Goal: Task Accomplishment & Management: Use online tool/utility

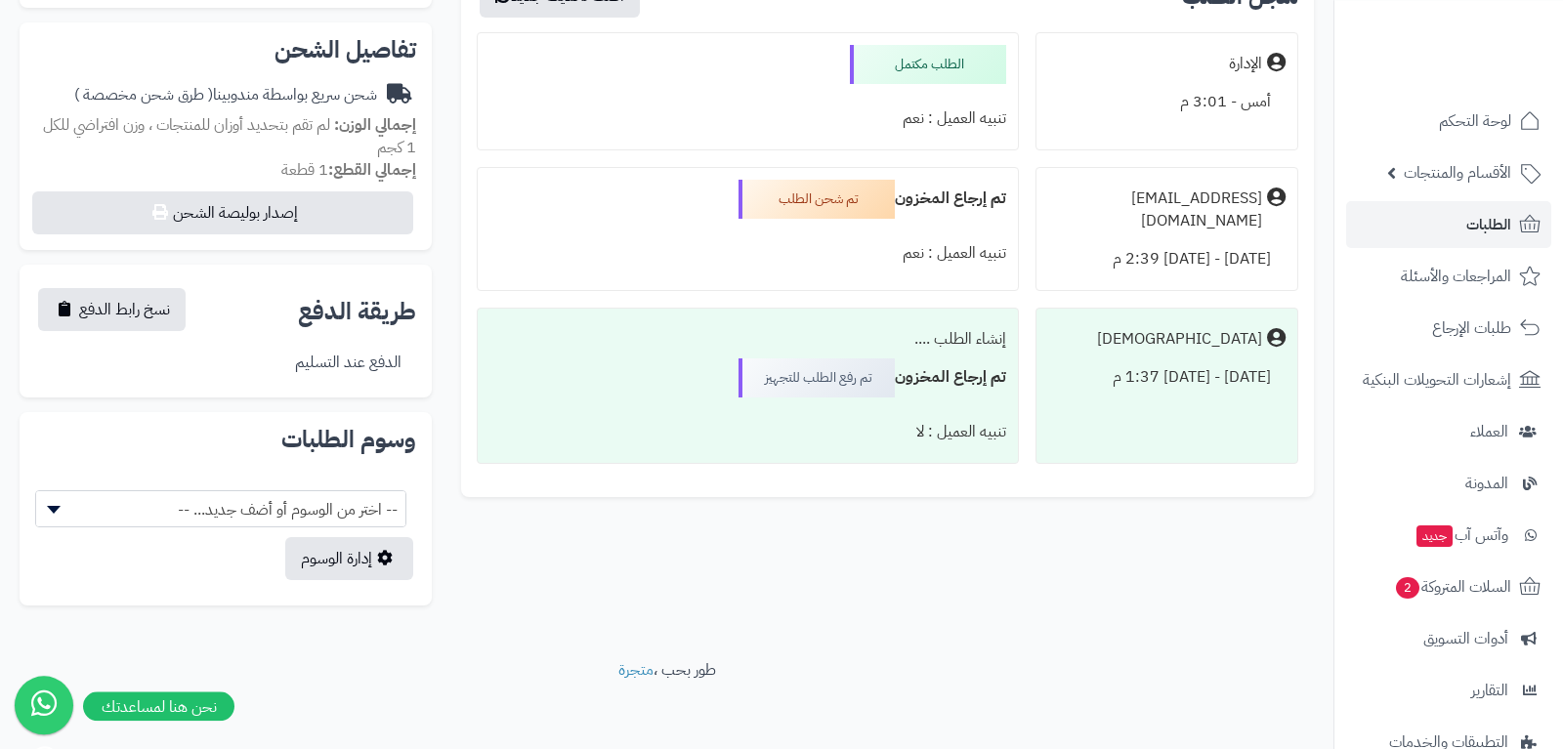
scroll to position [694, 0]
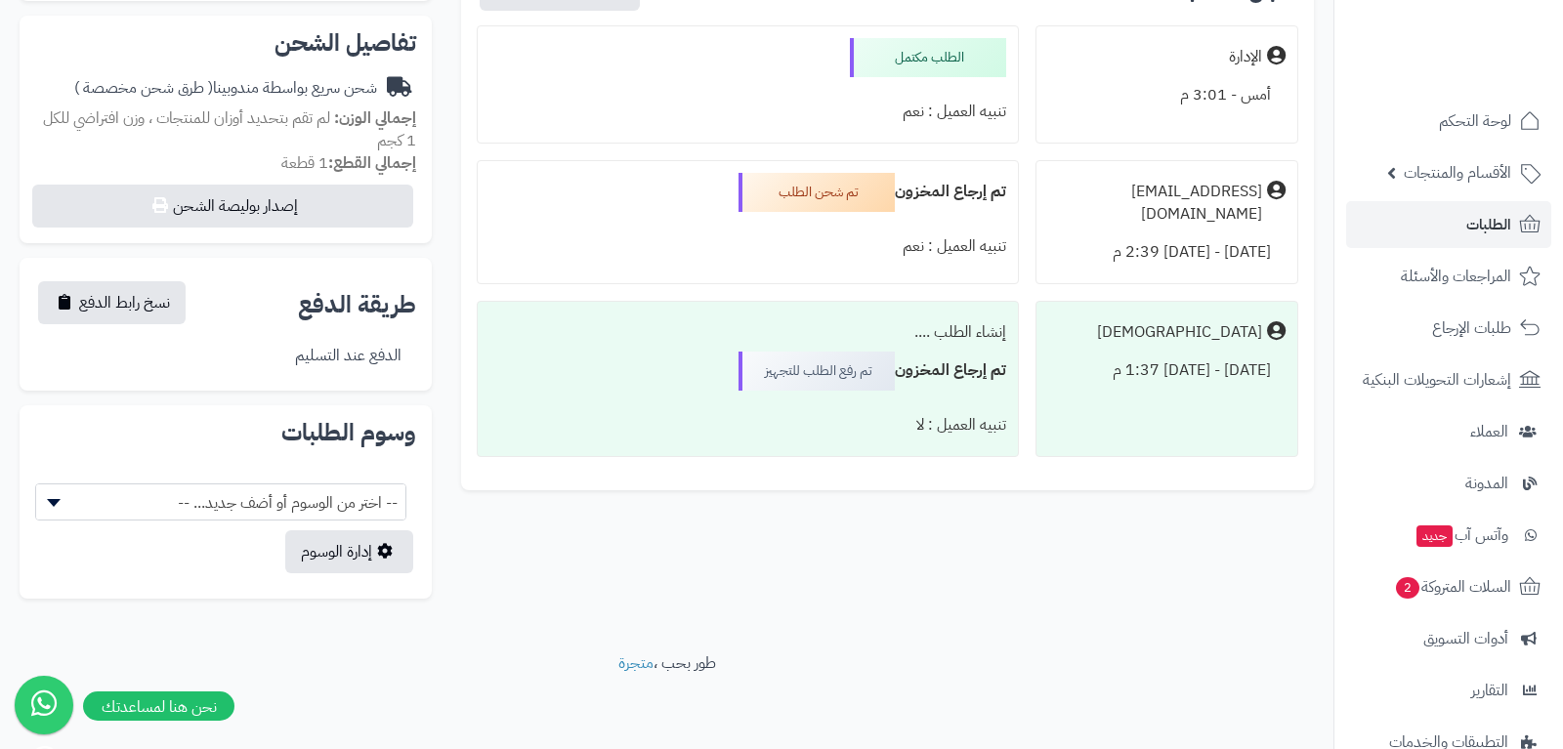
click at [320, 514] on span "-- اختر من الوسوم أو أضف جديد... --" at bounding box center [220, 503] width 369 height 37
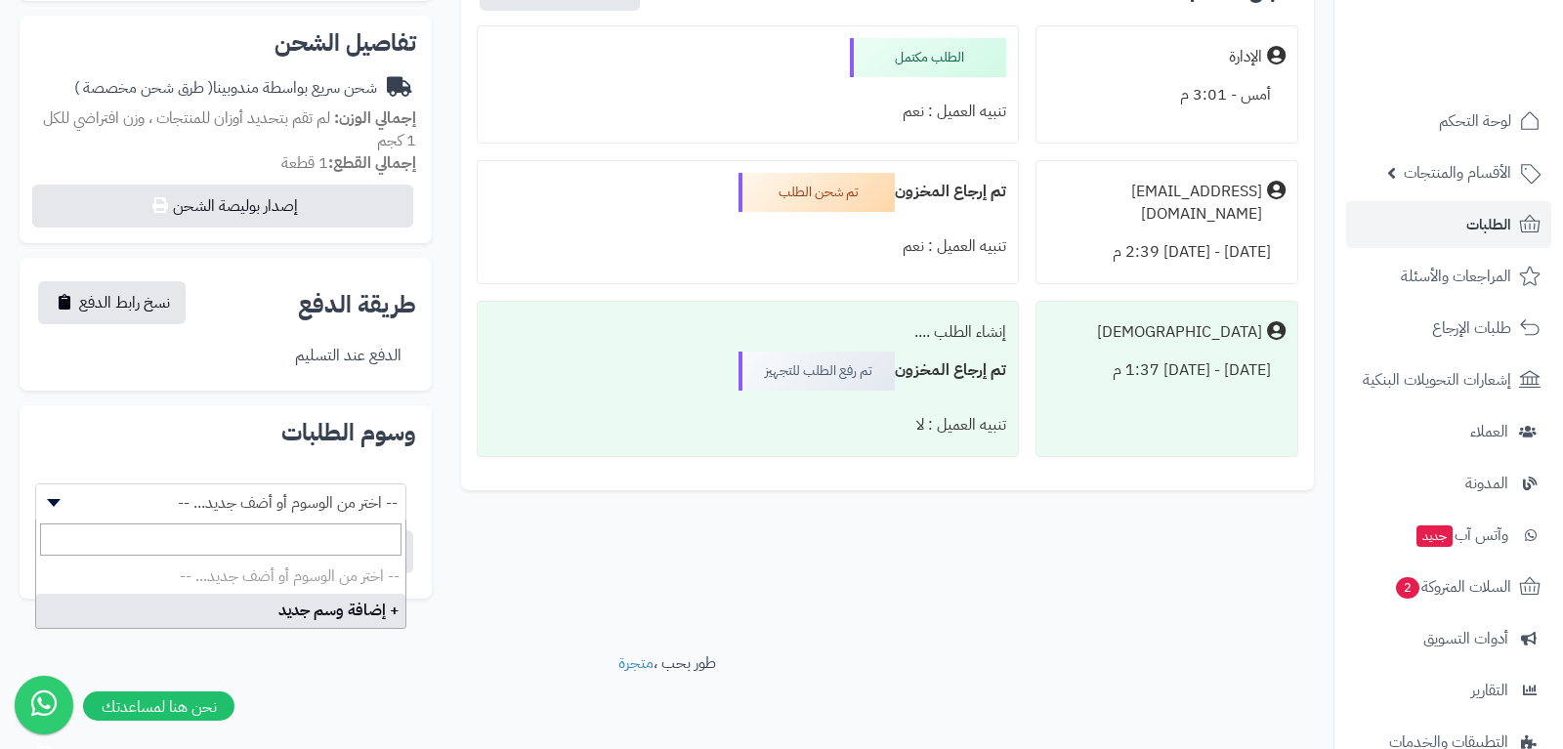
click at [576, 588] on div "**********" at bounding box center [667, 110] width 1324 height 1006
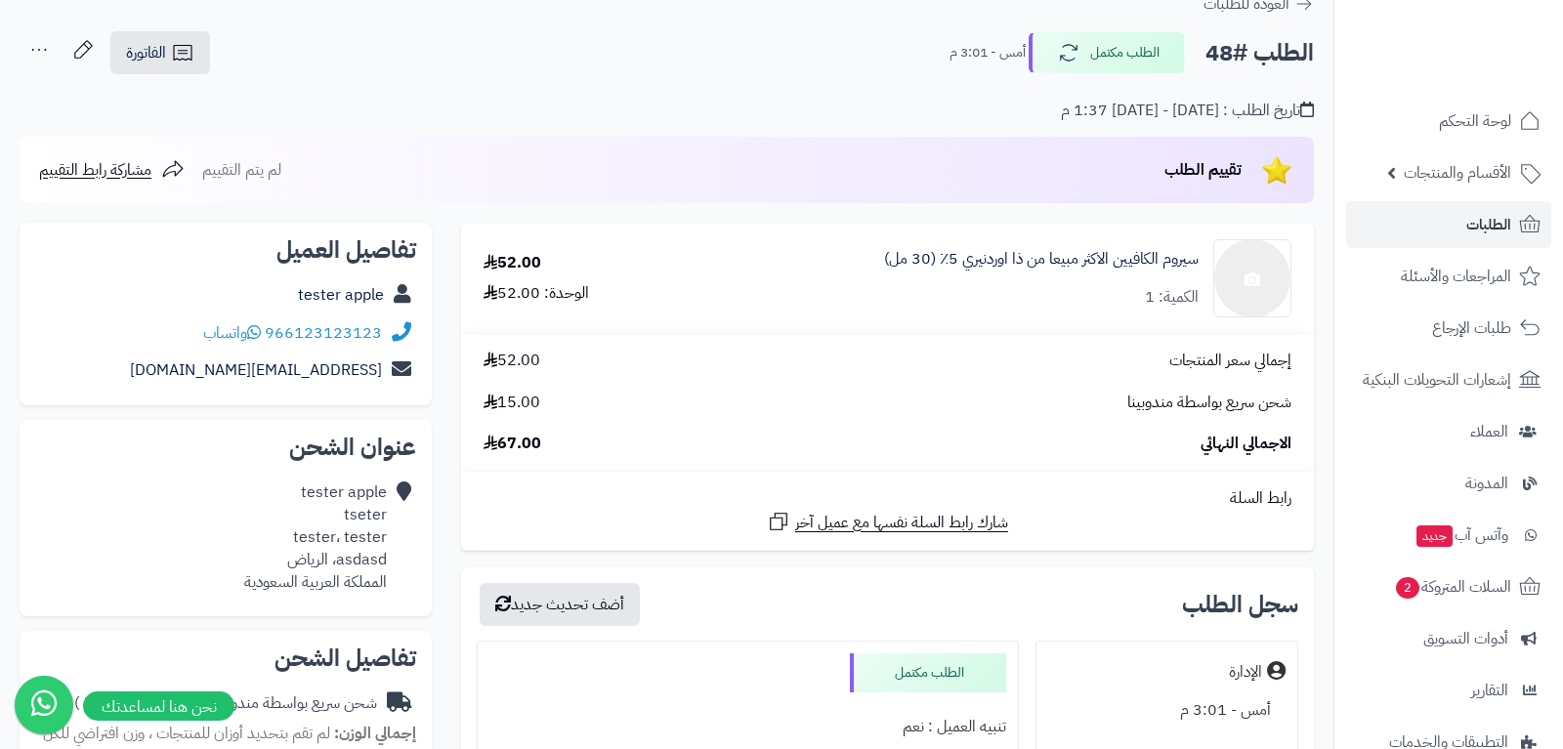
scroll to position [0, 0]
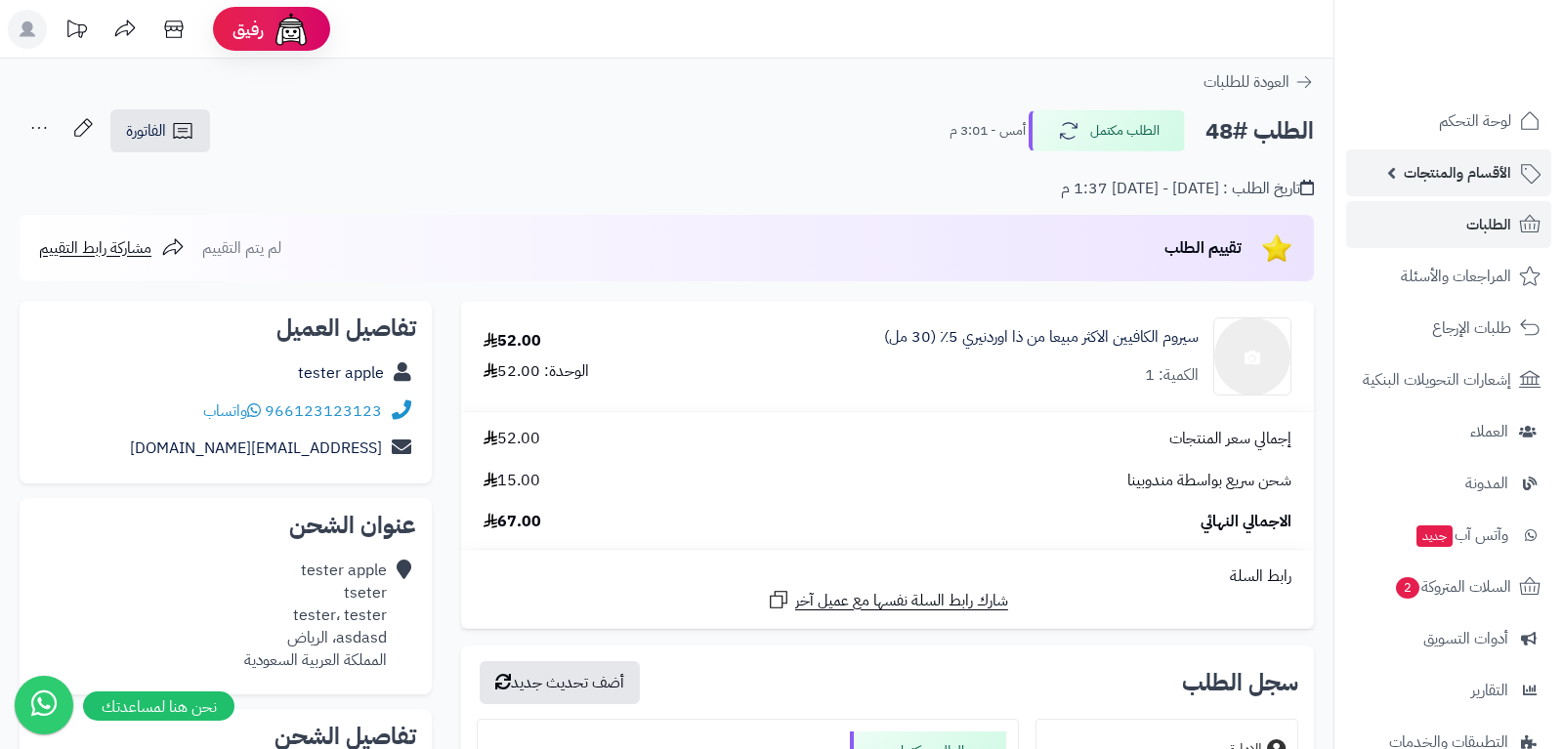
click at [1489, 188] on link "الأقسام والمنتجات" at bounding box center [1448, 172] width 205 height 47
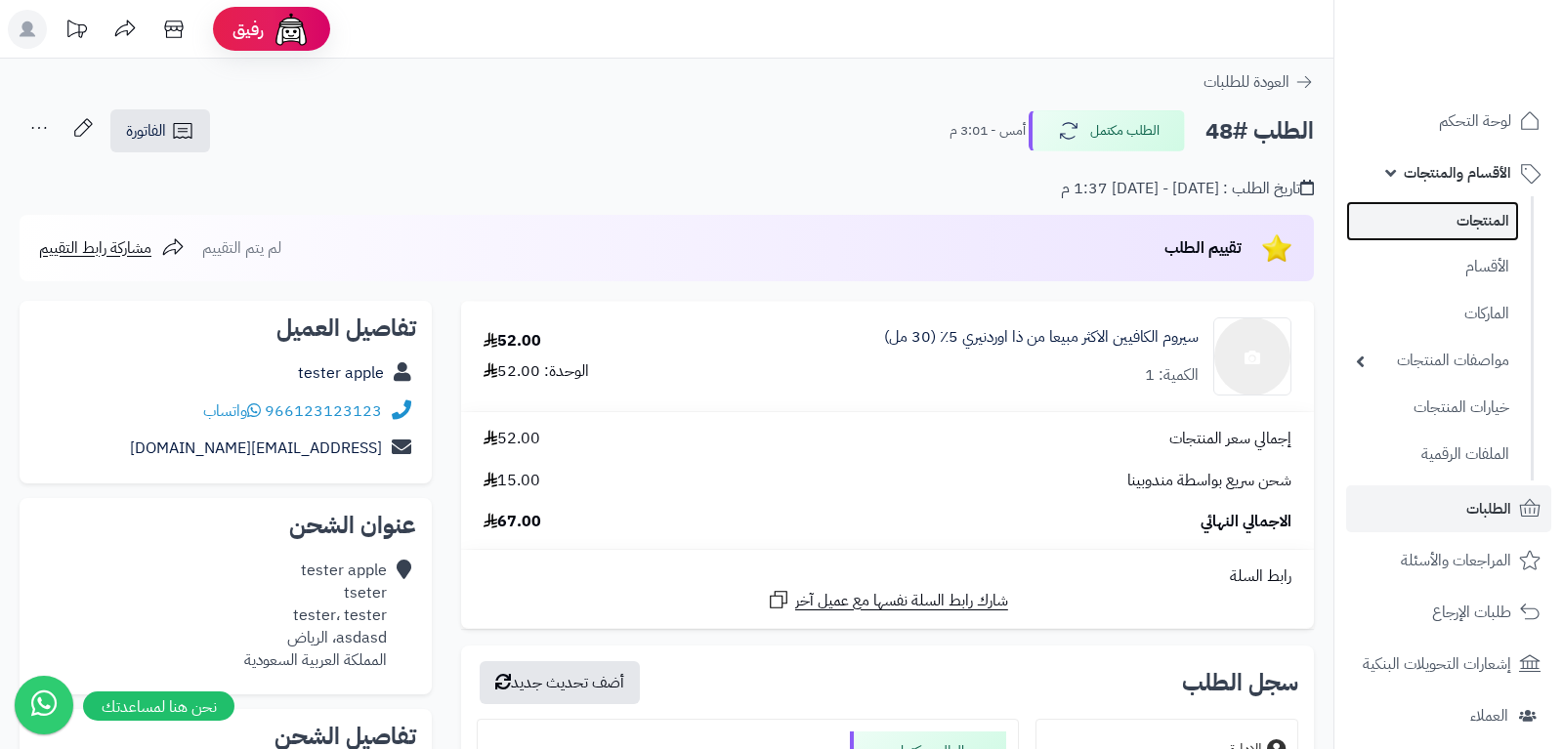
click at [1489, 229] on link "المنتجات" at bounding box center [1432, 221] width 173 height 40
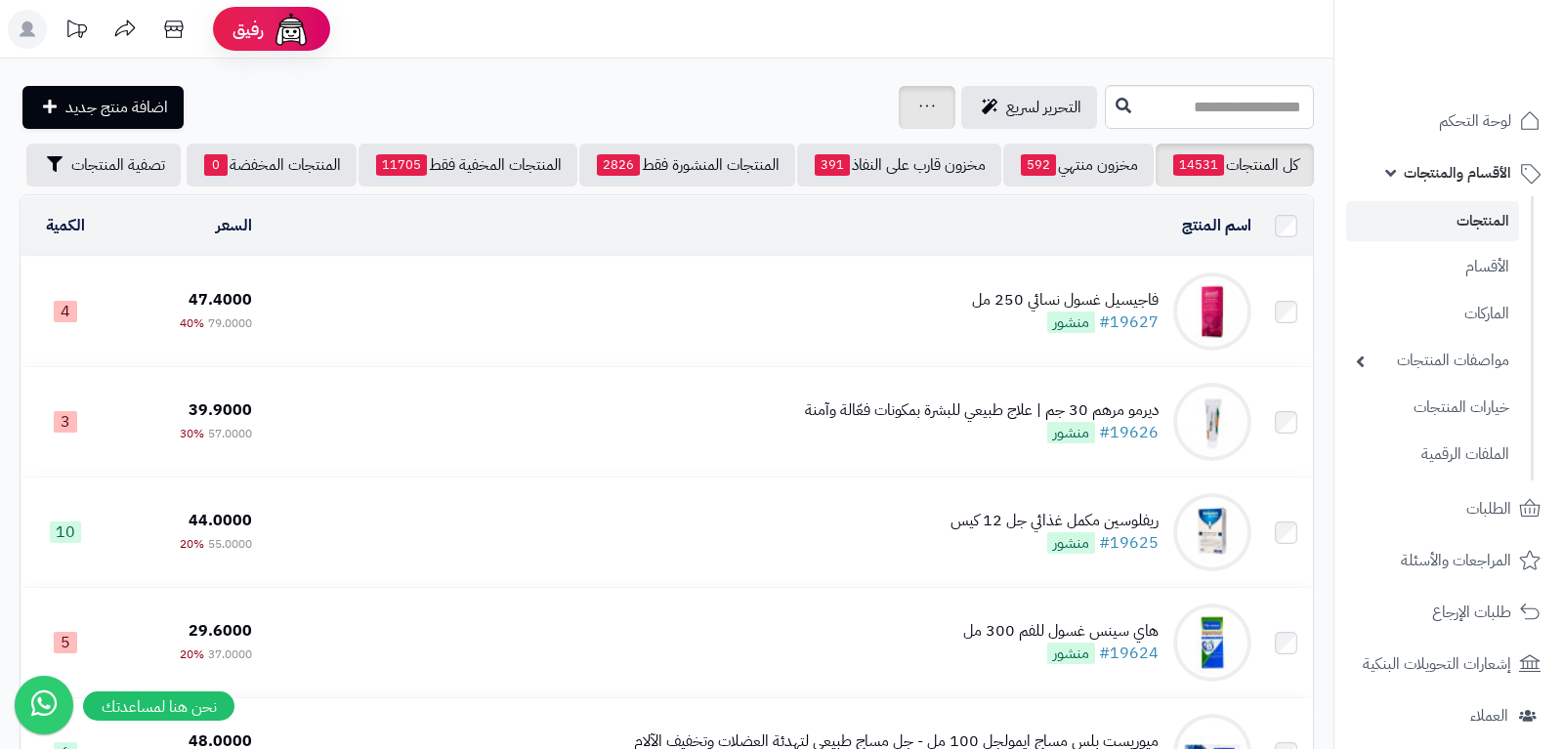
click at [899, 109] on div "جرد مخزون المنتجات جرد مخزون الخيارات فقط تعديل أسعار المنتجات الملصقات تصدير ا…" at bounding box center [927, 107] width 57 height 43
click at [919, 106] on icon at bounding box center [927, 106] width 16 height 13
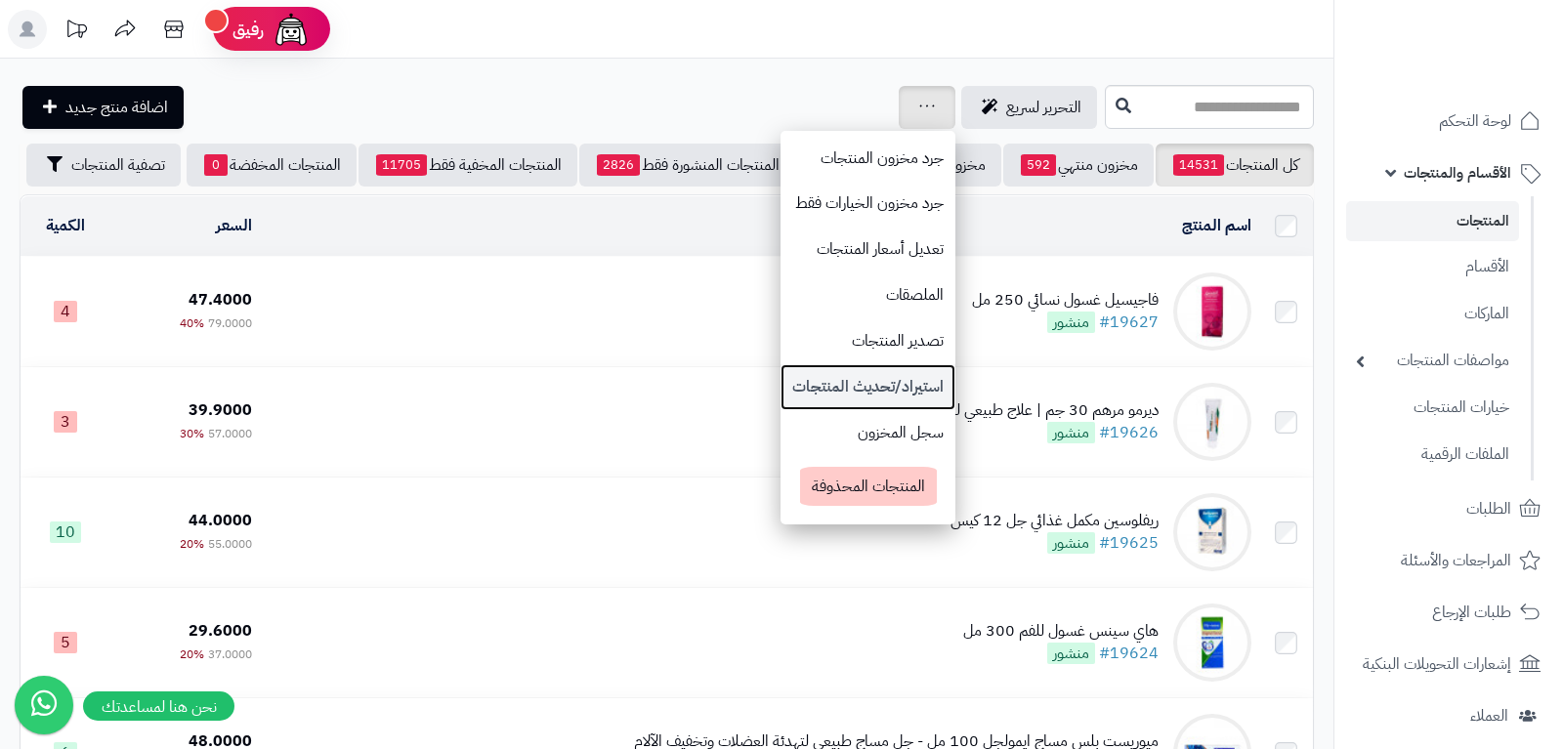
click at [838, 386] on link "استيراد/تحديث المنتجات" at bounding box center [868, 387] width 175 height 46
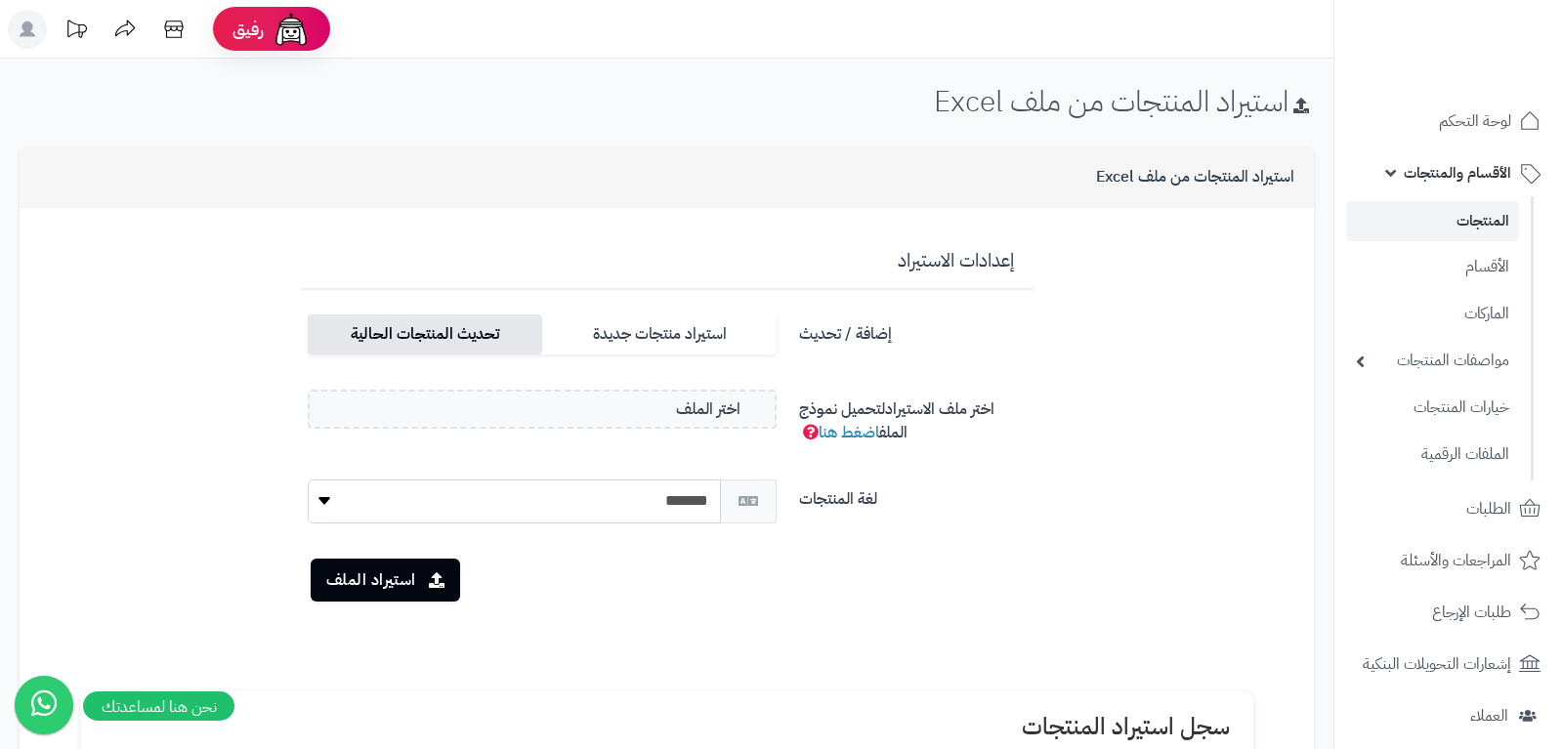
click at [466, 342] on label "تحديث المنتجات الحالية" at bounding box center [425, 335] width 234 height 40
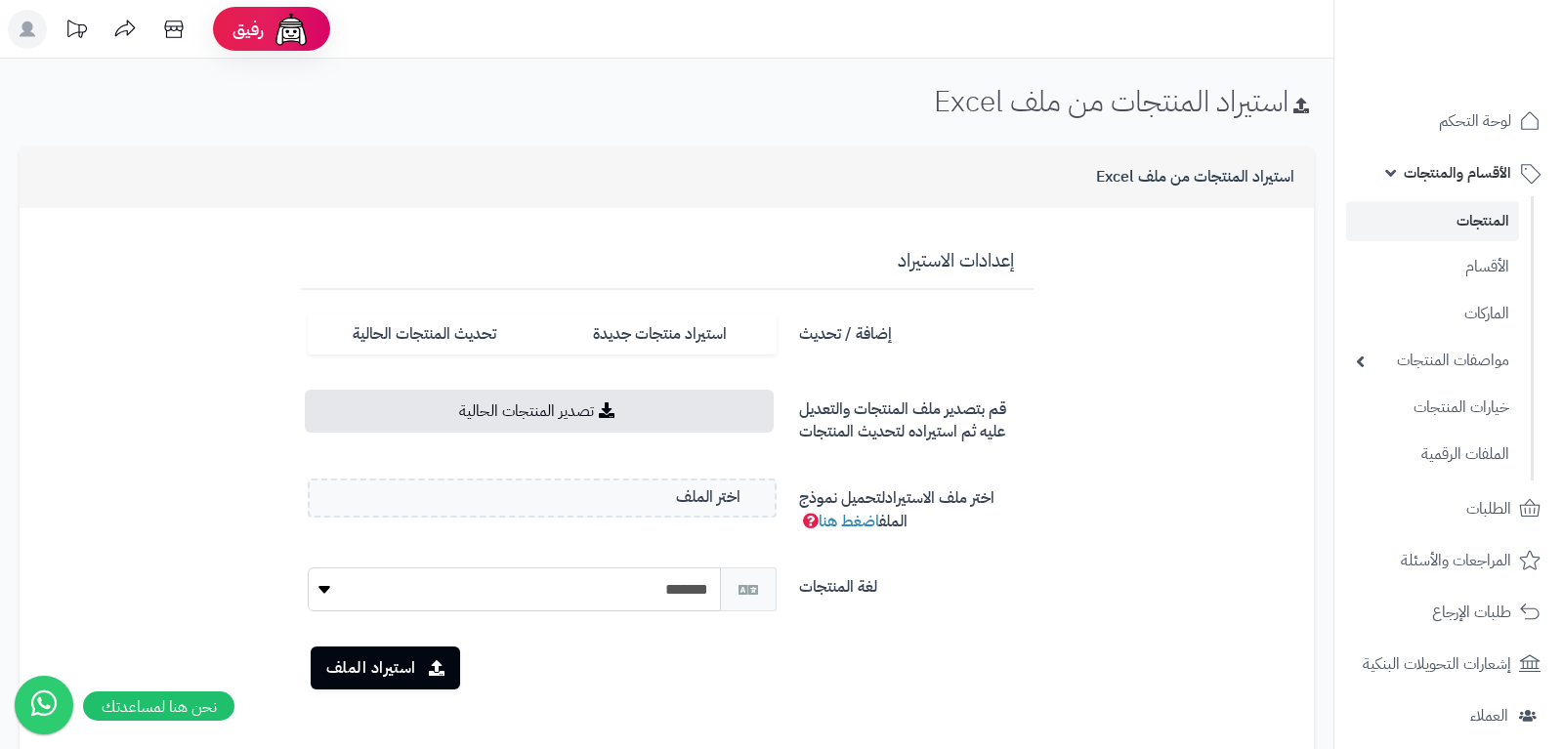
click at [1314, 38] on header "رفيق ! الطلبات معالجة مكتمل إرجاع المنتجات العملاء المتواجدون الان 6 عملاء منتظ…" at bounding box center [781, 29] width 1563 height 59
